Goal: Task Accomplishment & Management: Complete application form

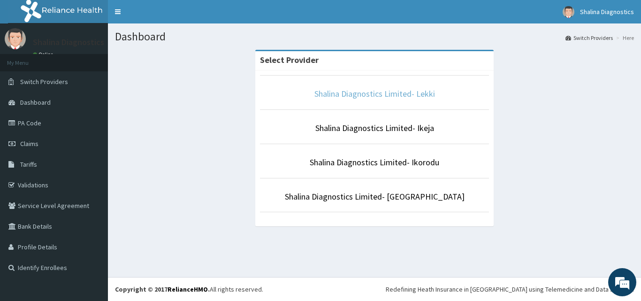
click at [413, 97] on link "Shalina Diagnostics Limited- Lekki" at bounding box center [374, 93] width 121 height 11
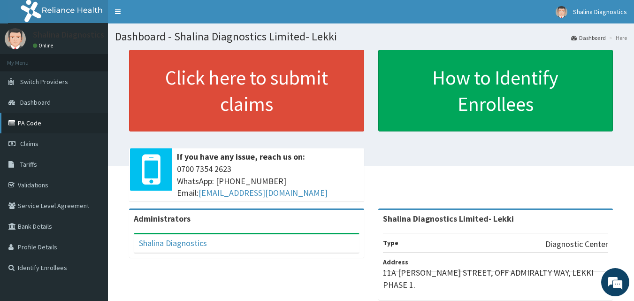
click at [39, 123] on link "PA Code" at bounding box center [54, 123] width 108 height 21
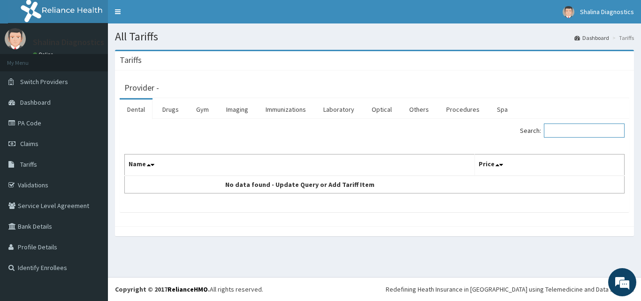
click at [574, 132] on input "Search:" at bounding box center [584, 130] width 81 height 14
type input "CRP"
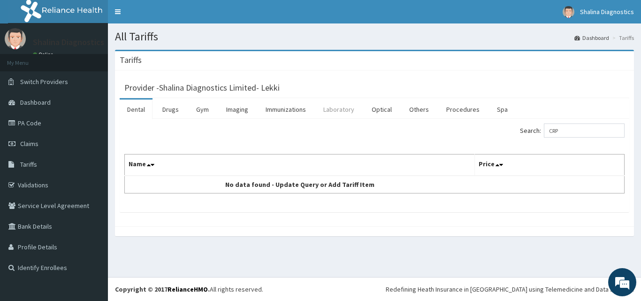
click at [348, 112] on link "Laboratory" at bounding box center [339, 110] width 46 height 20
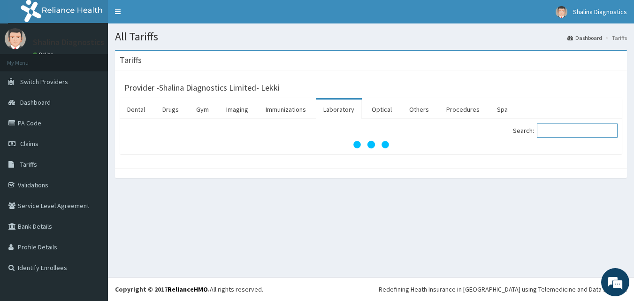
click at [564, 137] on input "Search:" at bounding box center [577, 130] width 81 height 14
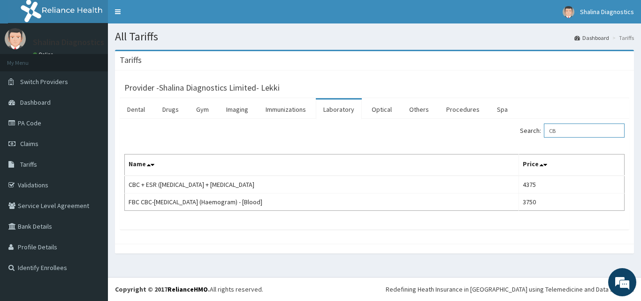
type input "C"
type input "CRP"
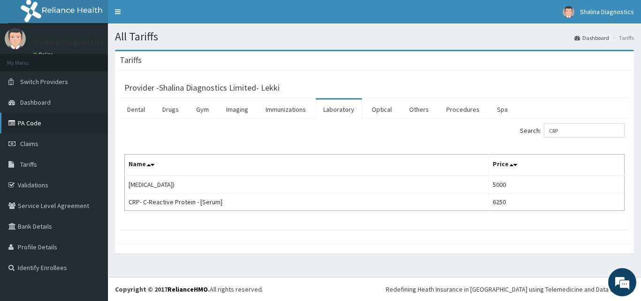
click at [32, 123] on link "PA Code" at bounding box center [54, 123] width 108 height 21
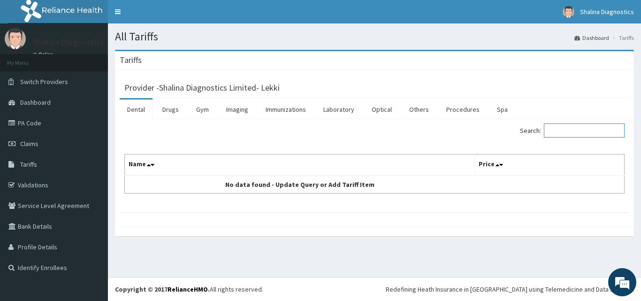
click at [569, 130] on input "Search:" at bounding box center [584, 130] width 81 height 14
click at [346, 106] on link "Laboratory" at bounding box center [339, 110] width 46 height 20
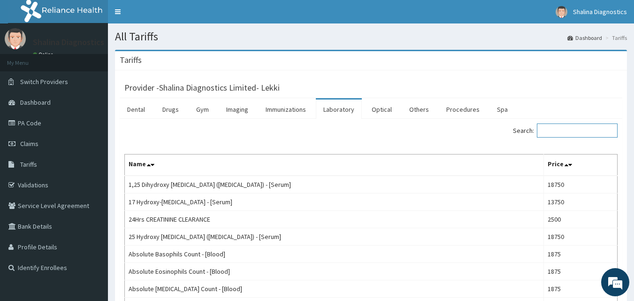
click at [562, 125] on input "Search:" at bounding box center [577, 130] width 81 height 14
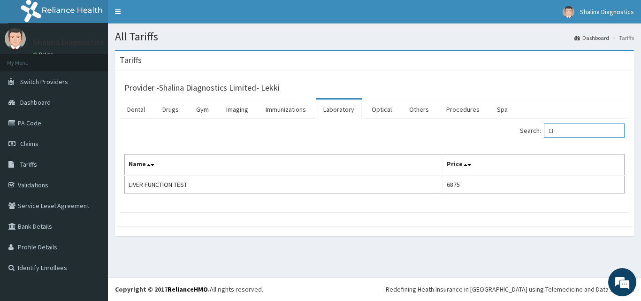
type input "L"
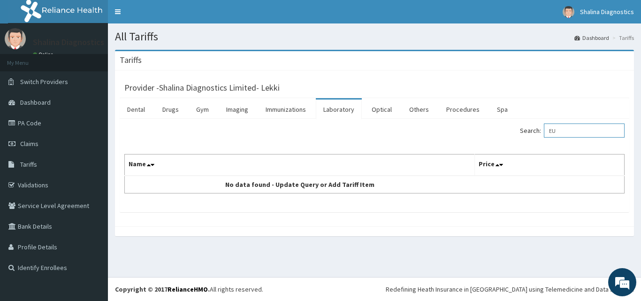
type input "E"
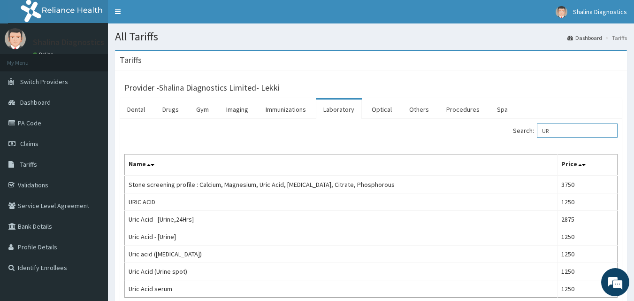
type input "U"
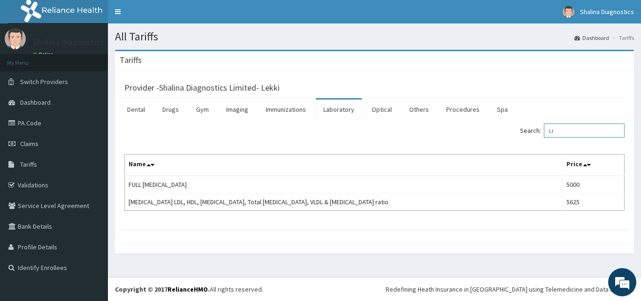
type input "L"
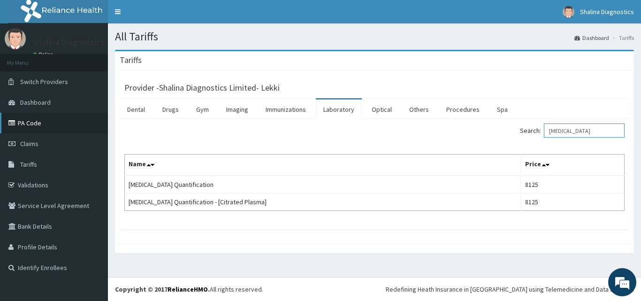
type input "D-DIMER"
click at [17, 122] on icon at bounding box center [12, 123] width 9 height 7
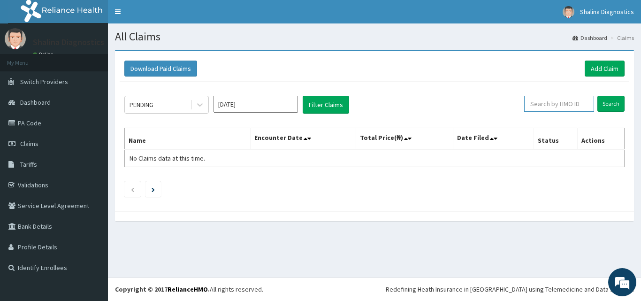
click at [550, 108] on input "text" at bounding box center [559, 104] width 70 height 16
click at [37, 128] on link "PA Code" at bounding box center [54, 123] width 108 height 21
click at [563, 100] on input "text" at bounding box center [559, 104] width 70 height 16
paste input "PPI/10025/D"
click at [597, 96] on input "Search" at bounding box center [610, 104] width 27 height 16
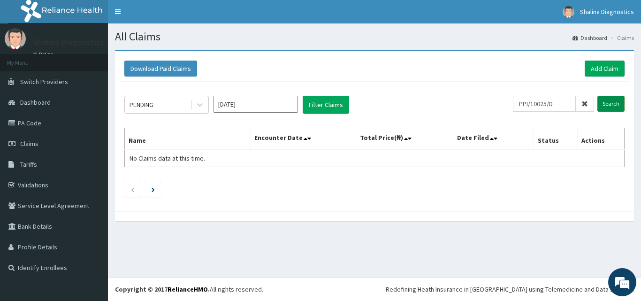
click at [609, 99] on input "Search" at bounding box center [610, 104] width 27 height 16
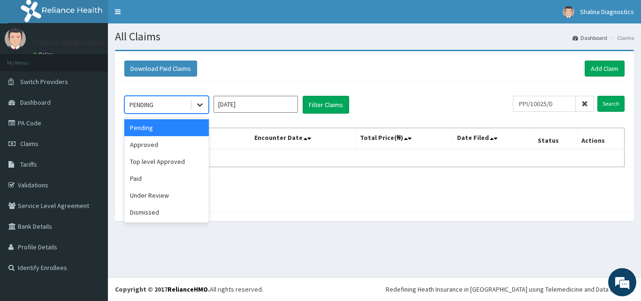
click at [199, 106] on icon at bounding box center [200, 105] width 6 height 3
click at [160, 149] on div "Approved" at bounding box center [166, 144] width 84 height 17
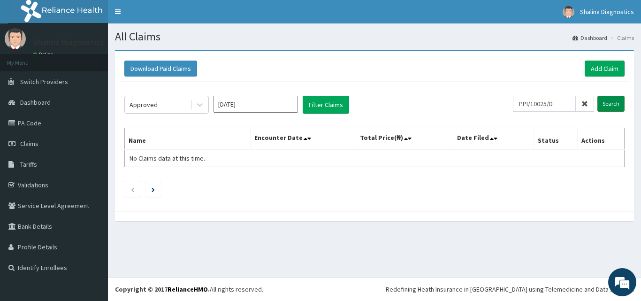
click at [609, 107] on input "Search" at bounding box center [610, 104] width 27 height 16
click at [260, 110] on input "Aug 2025" at bounding box center [256, 104] width 84 height 17
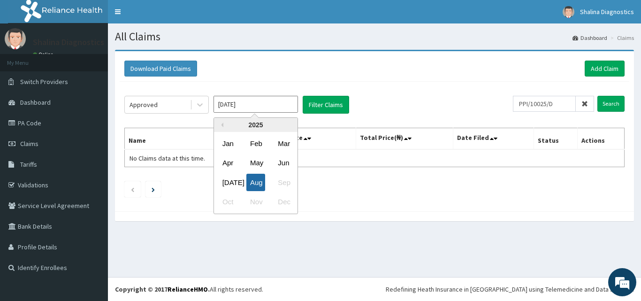
click at [261, 177] on div "Aug" at bounding box center [255, 182] width 19 height 17
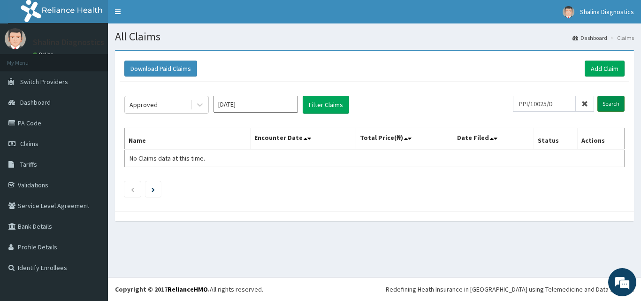
click at [608, 99] on input "Search" at bounding box center [610, 104] width 27 height 16
click at [565, 105] on input "PPI/10025/D" at bounding box center [544, 104] width 63 height 16
type input "P"
paste input "PPI/10025/D"
type input "PPI/10025/D"
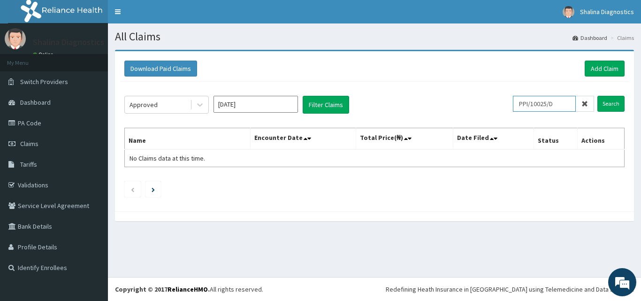
click at [597, 96] on input "Search" at bounding box center [610, 104] width 27 height 16
click at [21, 125] on link "PA Code" at bounding box center [54, 123] width 108 height 21
click at [581, 101] on input "text" at bounding box center [559, 104] width 70 height 16
paste input "PA/C217BA"
type input "PA/C217BA"
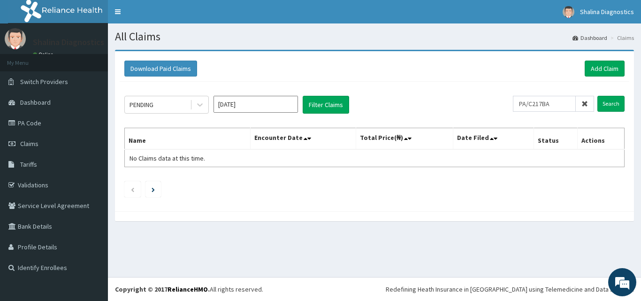
click at [449, 147] on th "Total Price(₦)" at bounding box center [405, 139] width 98 height 22
click at [616, 99] on input "Search" at bounding box center [610, 104] width 27 height 16
click at [47, 100] on span "Dashboard" at bounding box center [35, 102] width 31 height 8
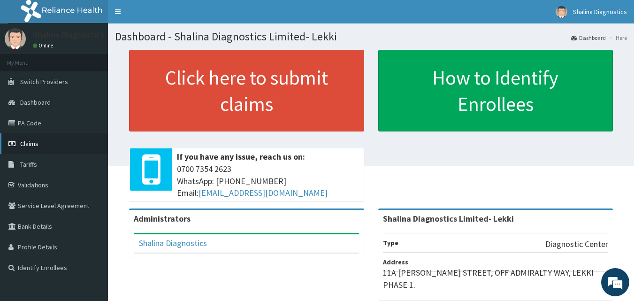
click at [39, 145] on link "Claims" at bounding box center [54, 143] width 108 height 21
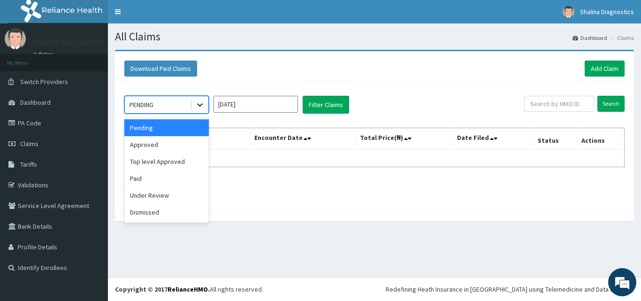
click at [202, 104] on icon at bounding box center [200, 105] width 6 height 3
click at [171, 143] on div "Approved" at bounding box center [166, 144] width 84 height 17
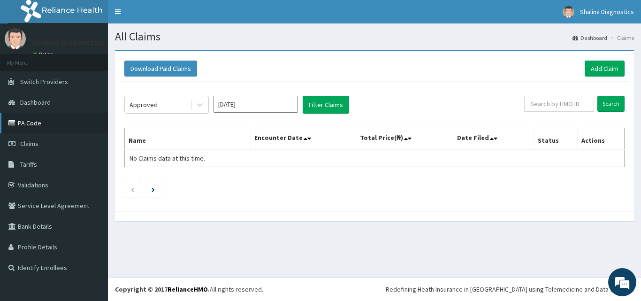
click at [31, 124] on link "PA Code" at bounding box center [54, 123] width 108 height 21
click at [201, 104] on icon at bounding box center [199, 104] width 9 height 9
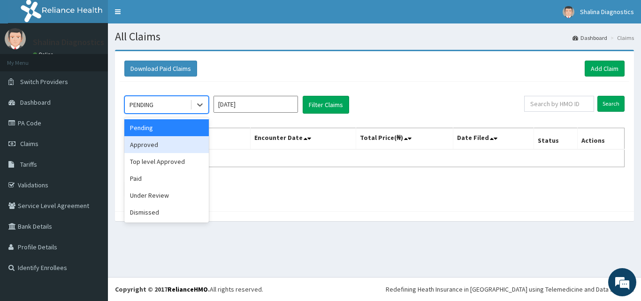
click at [161, 148] on div "Approved" at bounding box center [166, 144] width 84 height 17
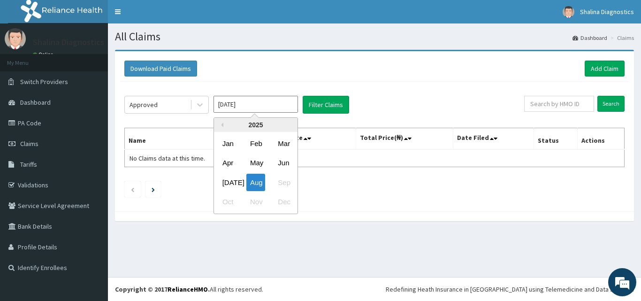
click at [253, 107] on input "[DATE]" at bounding box center [256, 104] width 84 height 17
click at [415, 88] on div "Approved [DATE] Previous Year [DATE] Feb Mar Apr May Jun [DATE] Aug Sep Oct Nov…" at bounding box center [375, 144] width 510 height 125
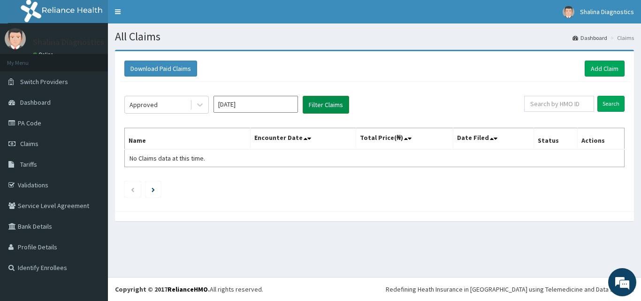
click at [327, 103] on button "Filter Claims" at bounding box center [326, 105] width 46 height 18
click at [564, 107] on input "text" at bounding box center [559, 104] width 70 height 16
paste input "PPI/10025/D"
type input "PPI/10025/D"
click at [601, 100] on input "Search" at bounding box center [610, 104] width 27 height 16
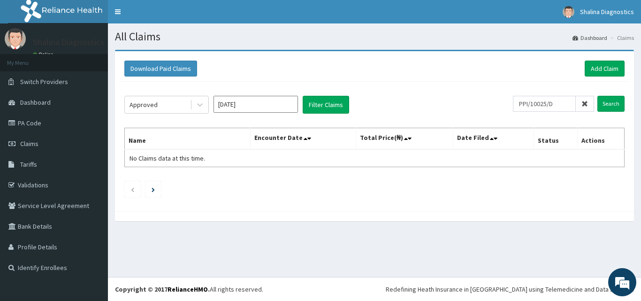
click at [418, 205] on div "Approved Aug 2025 Filter Claims PPI/10025/D Search Name Encounter Date Total Pr…" at bounding box center [375, 144] width 510 height 125
click at [389, 208] on div "Download Paid Claims Add Claim × Note you can only download claims within a max…" at bounding box center [374, 131] width 519 height 160
click at [427, 78] on div "Download Paid Claims Add Claim" at bounding box center [375, 69] width 510 height 26
click at [610, 103] on input "Search" at bounding box center [610, 104] width 27 height 16
click at [610, 69] on link "Add Claim" at bounding box center [605, 69] width 40 height 16
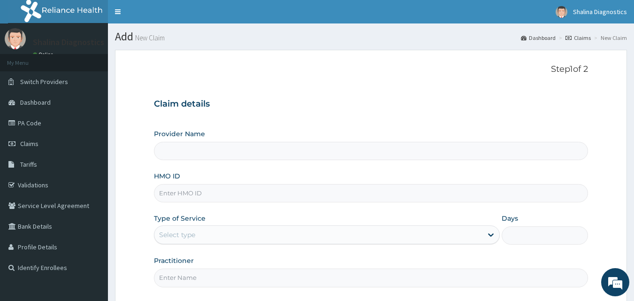
type input "Shalina Diagnostics Limited- Lekki"
click at [190, 191] on input "HMO ID" at bounding box center [371, 193] width 435 height 18
paste input "PPI/10025/D"
type input "PPI/10025/D"
click at [495, 238] on icon at bounding box center [490, 234] width 9 height 9
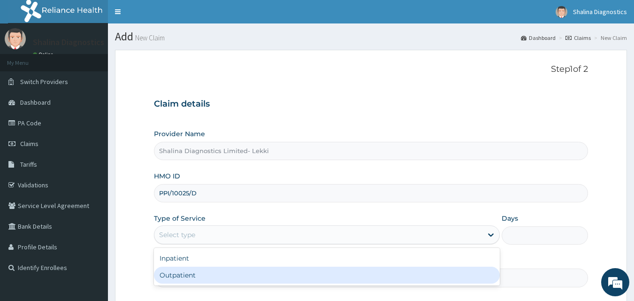
click at [352, 280] on div "Outpatient" at bounding box center [327, 275] width 346 height 17
type input "1"
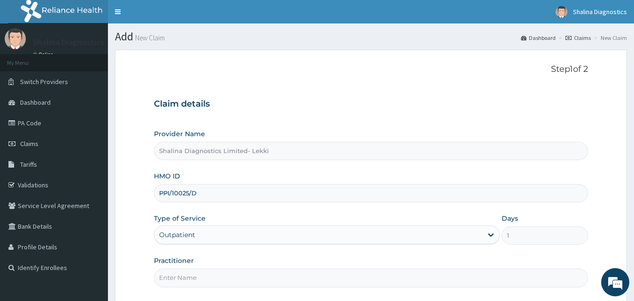
click at [362, 279] on input "Practitioner" at bounding box center [371, 277] width 435 height 18
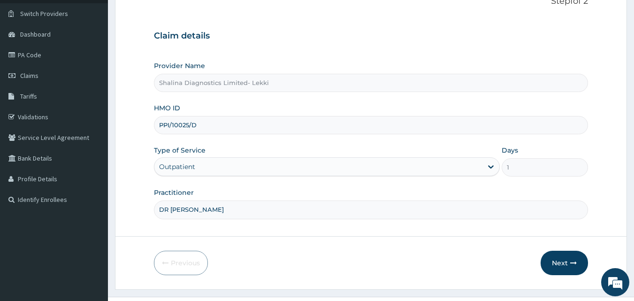
scroll to position [88, 0]
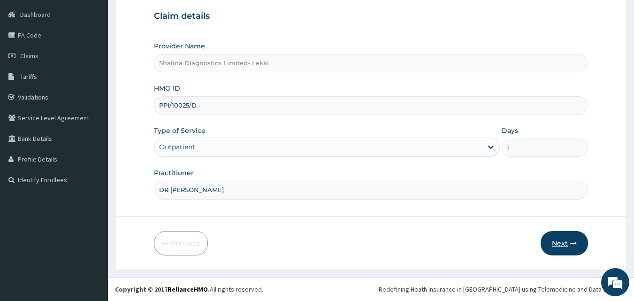
type input "DR [PERSON_NAME]"
click at [565, 246] on button "Next" at bounding box center [564, 243] width 47 height 24
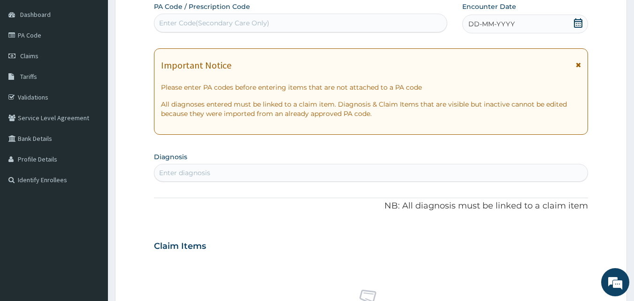
click at [226, 20] on div "Enter Code(Secondary Care Only)" at bounding box center [214, 22] width 110 height 9
type input "PA/C217BA"
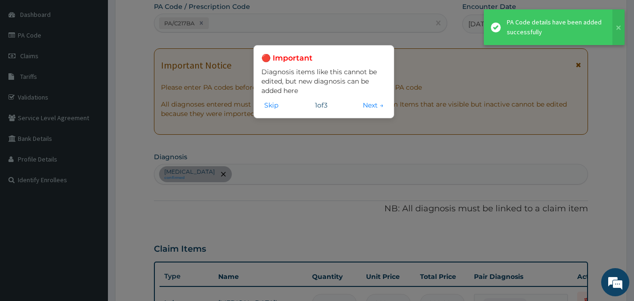
scroll to position [505, 0]
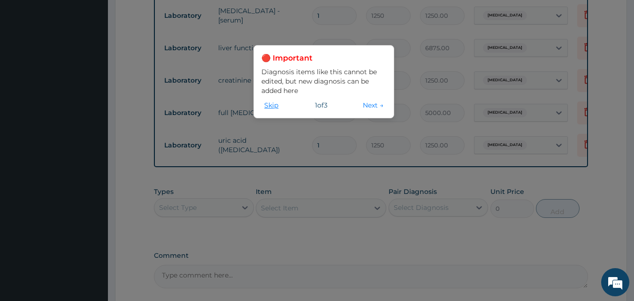
click at [264, 103] on button "Skip" at bounding box center [271, 105] width 20 height 10
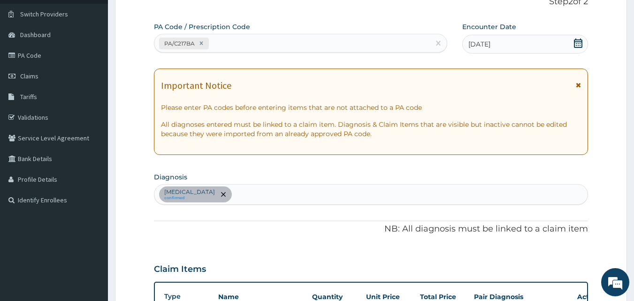
scroll to position [0, 0]
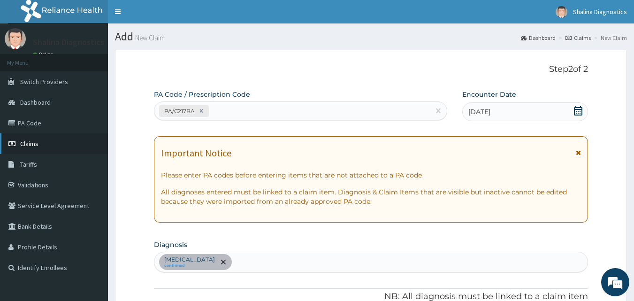
click at [31, 143] on span "Claims" at bounding box center [29, 143] width 18 height 8
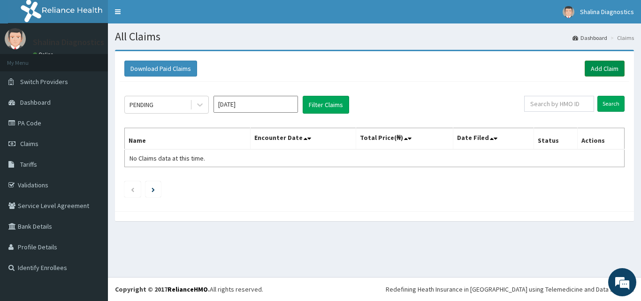
click at [608, 68] on link "Add Claim" at bounding box center [605, 69] width 40 height 16
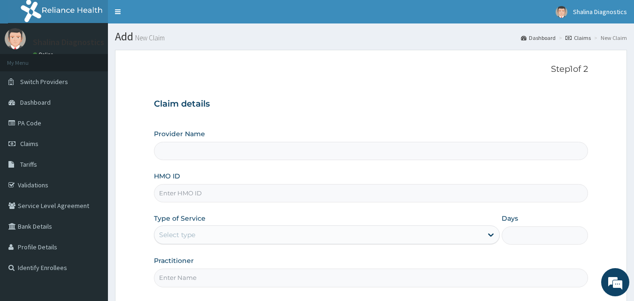
click at [189, 193] on input "HMO ID" at bounding box center [371, 193] width 435 height 18
type input "Shalina Diagnostics Limited- Lekki"
paste input "PPI/10025/D"
type input "PPI/10025/D"
click at [238, 235] on div "Select type" at bounding box center [318, 234] width 328 height 15
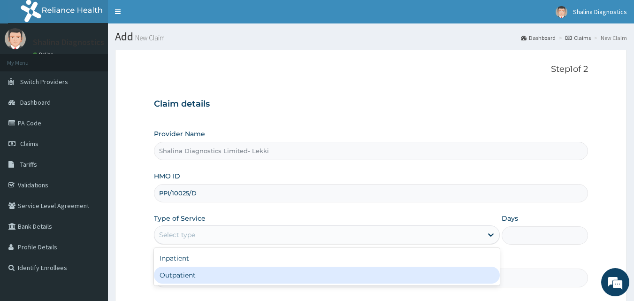
click at [236, 270] on div "Outpatient" at bounding box center [327, 275] width 346 height 17
type input "1"
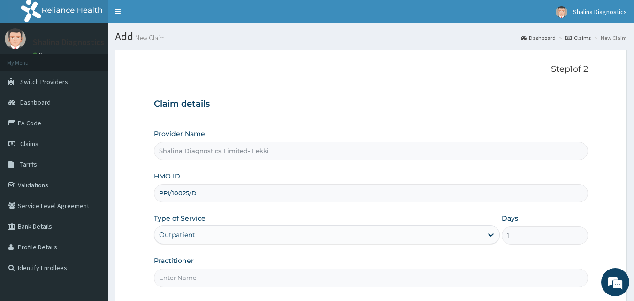
click at [221, 274] on input "Practitioner" at bounding box center [371, 277] width 435 height 18
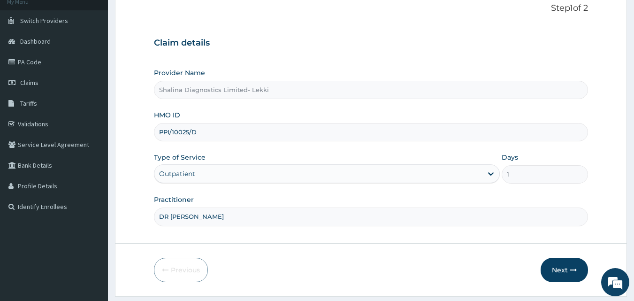
scroll to position [70, 0]
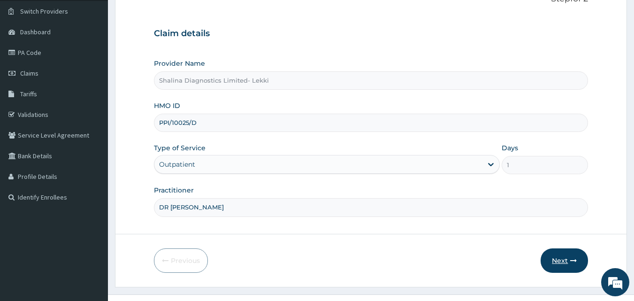
type input "DR [PERSON_NAME]"
click at [570, 262] on button "Next" at bounding box center [564, 260] width 47 height 24
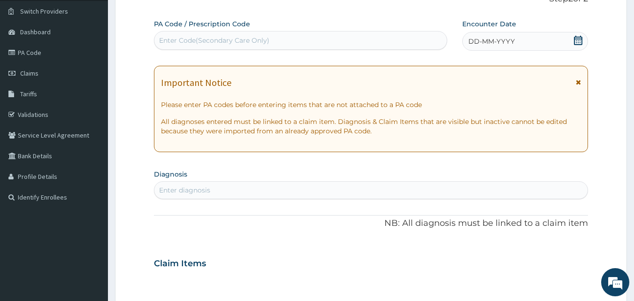
click at [347, 45] on div "Enter Code(Secondary Care Only)" at bounding box center [300, 40] width 293 height 15
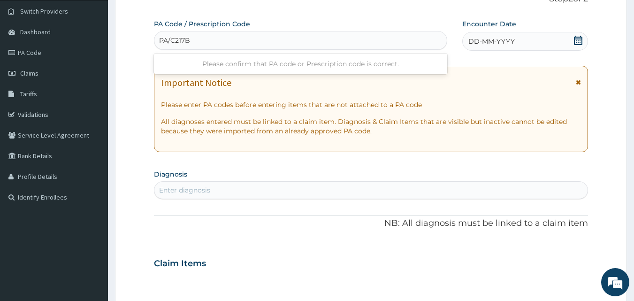
type input "PA/C217BA"
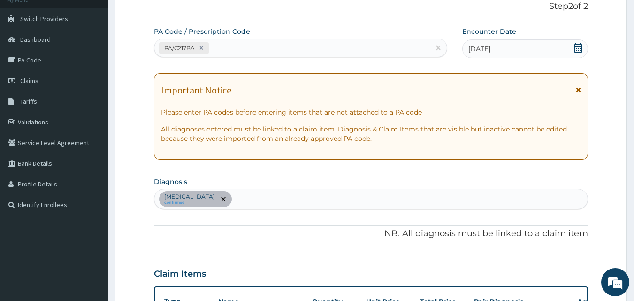
scroll to position [61, 0]
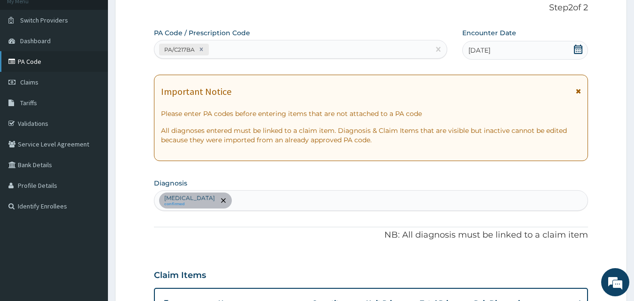
click at [46, 63] on link "PA Code" at bounding box center [54, 61] width 108 height 21
